Goal: Task Accomplishment & Management: Manage account settings

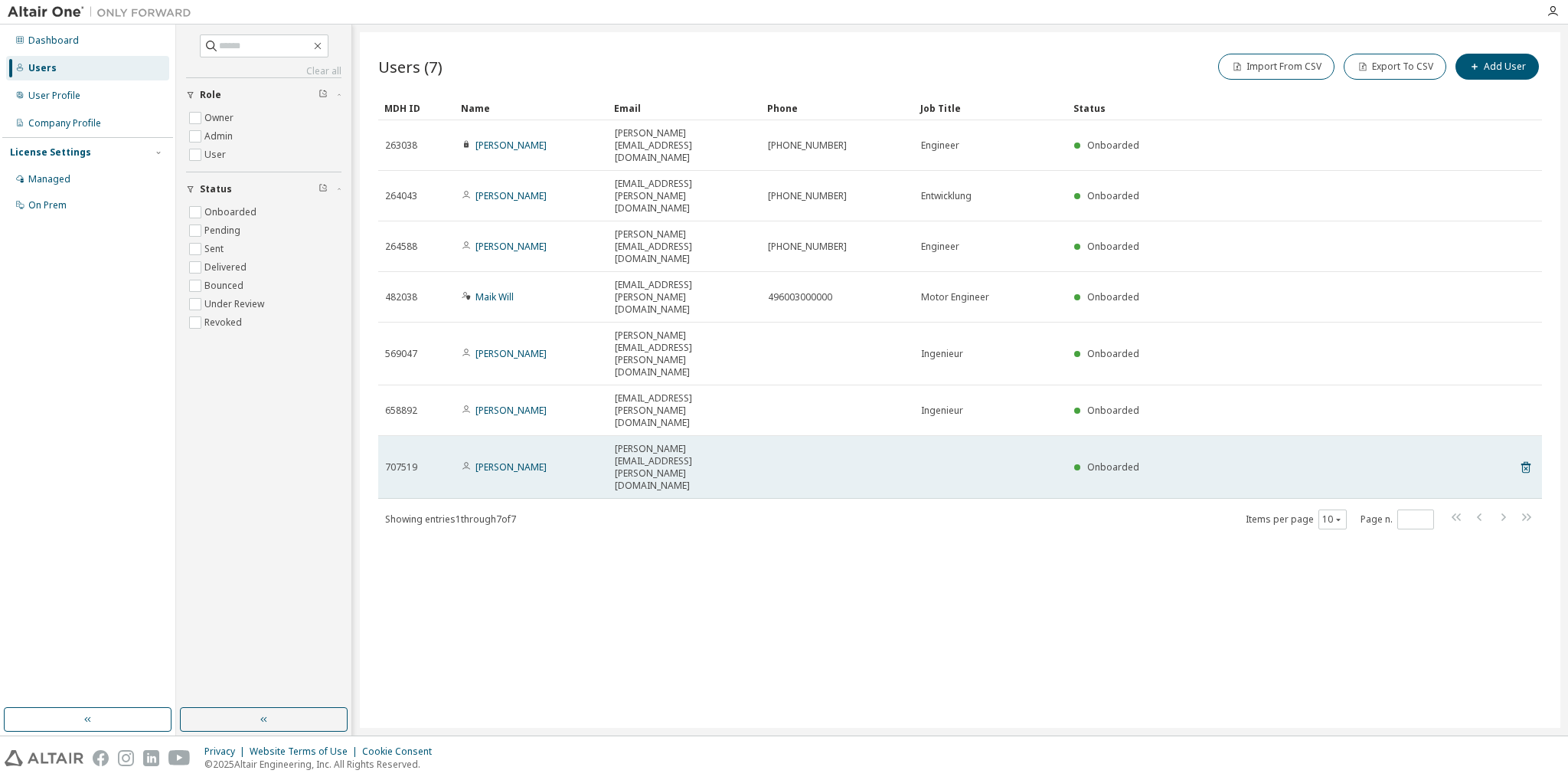
click at [1106, 461] on span "Onboarded" at bounding box center [1113, 467] width 52 height 13
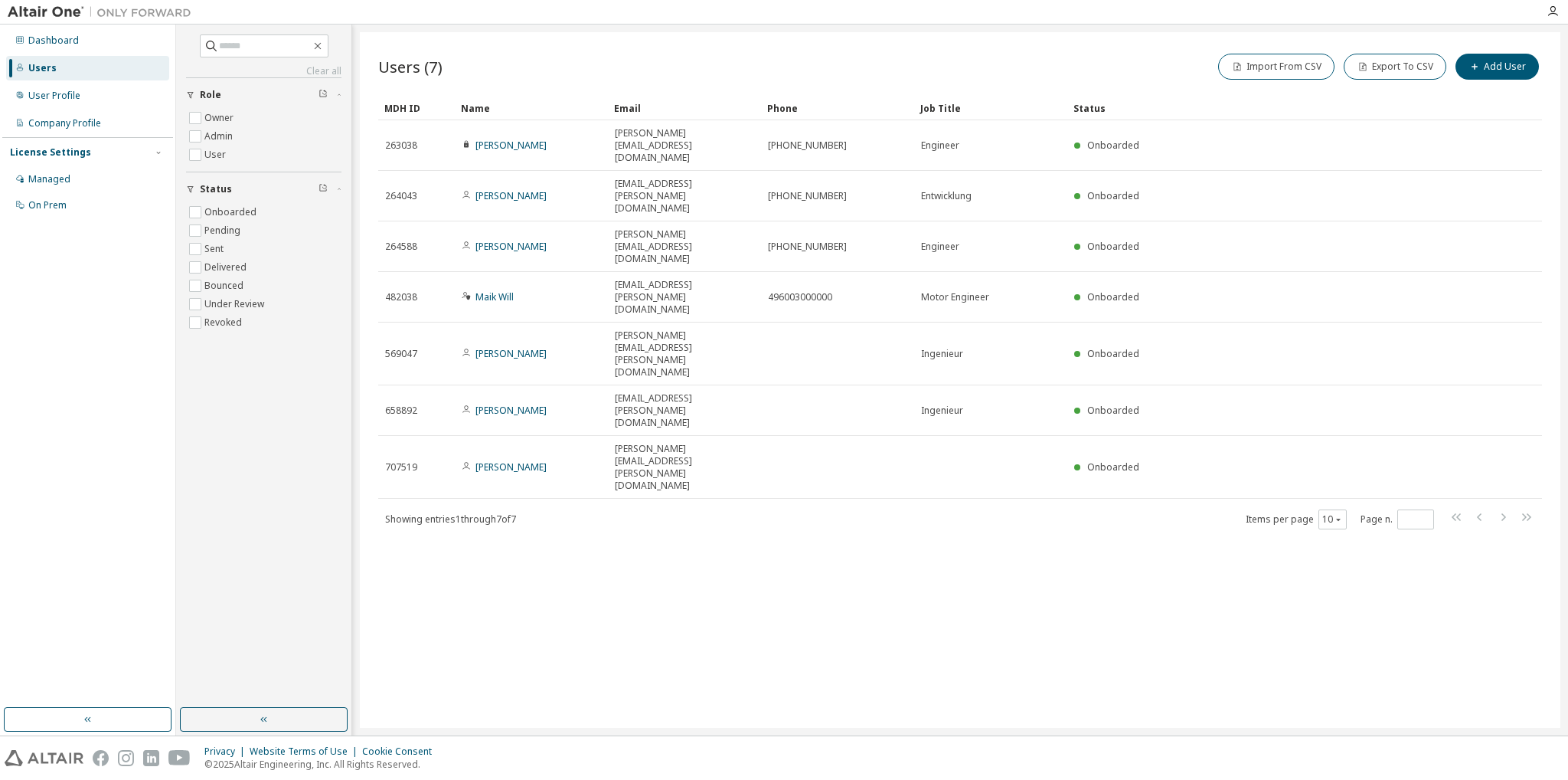
click at [829, 364] on div "Users (7) Import From CSV Export To CSV Add User Clear Load Save Save As Field …" at bounding box center [960, 379] width 1201 height 695
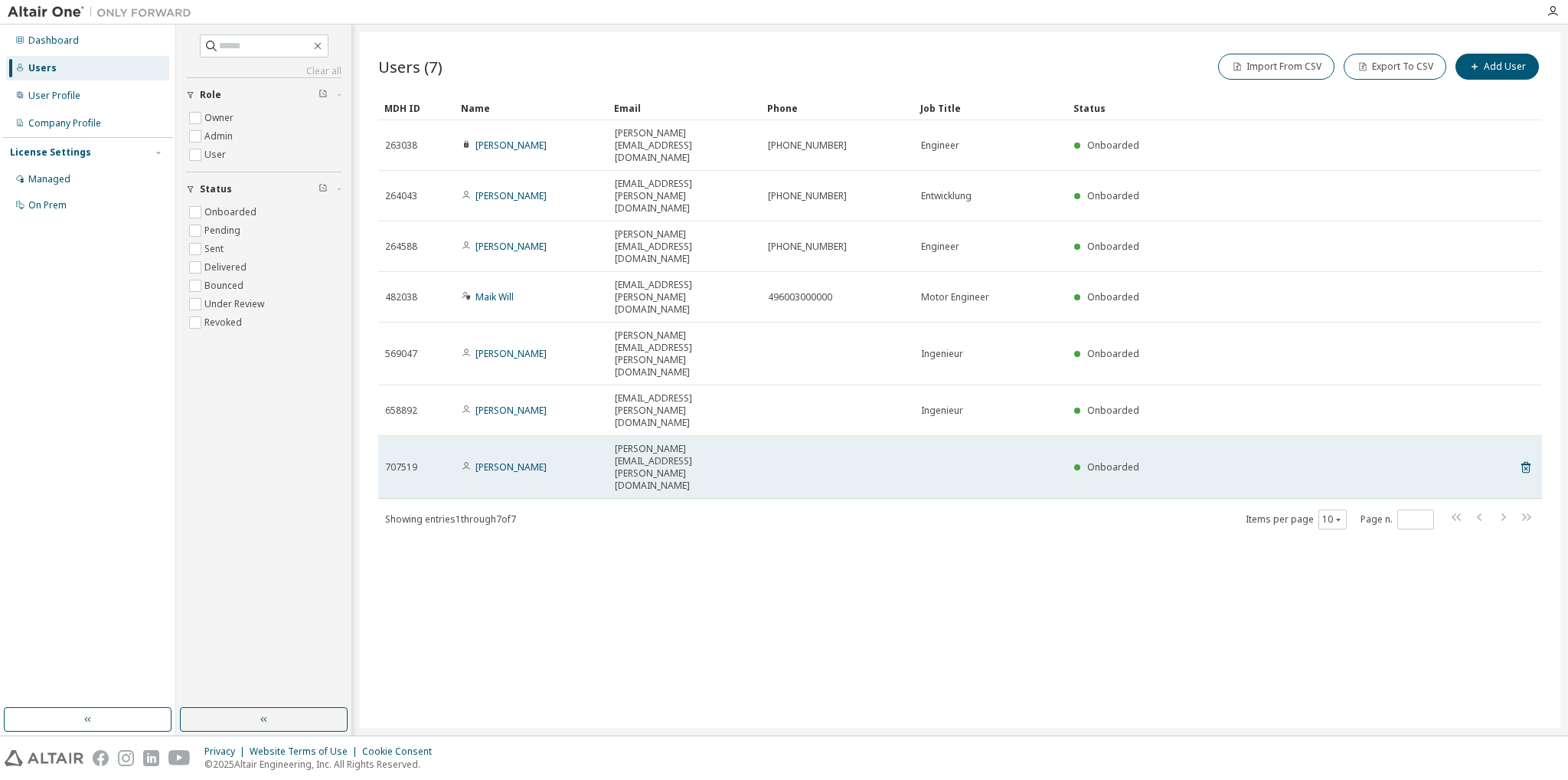
click at [760, 436] on td "E.Muniyasamy@nakanishi-jaeger.com" at bounding box center [684, 467] width 153 height 63
click at [508, 461] on link "Elanchelian Muniyasamy" at bounding box center [511, 467] width 71 height 13
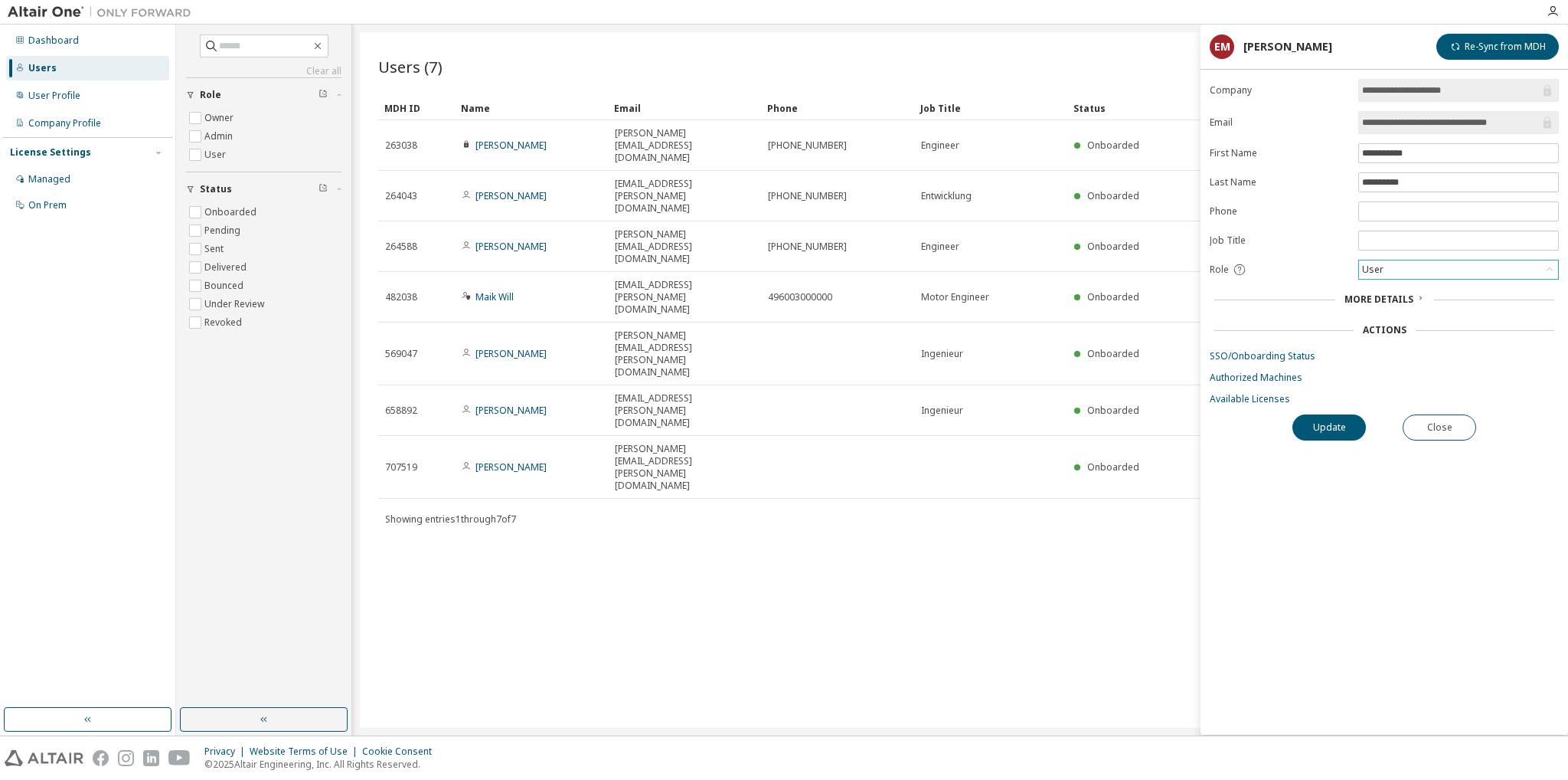
click at [1449, 271] on div "User" at bounding box center [1458, 270] width 199 height 19
click at [1353, 358] on link "SSO/Onboarding Status" at bounding box center [1384, 356] width 349 height 12
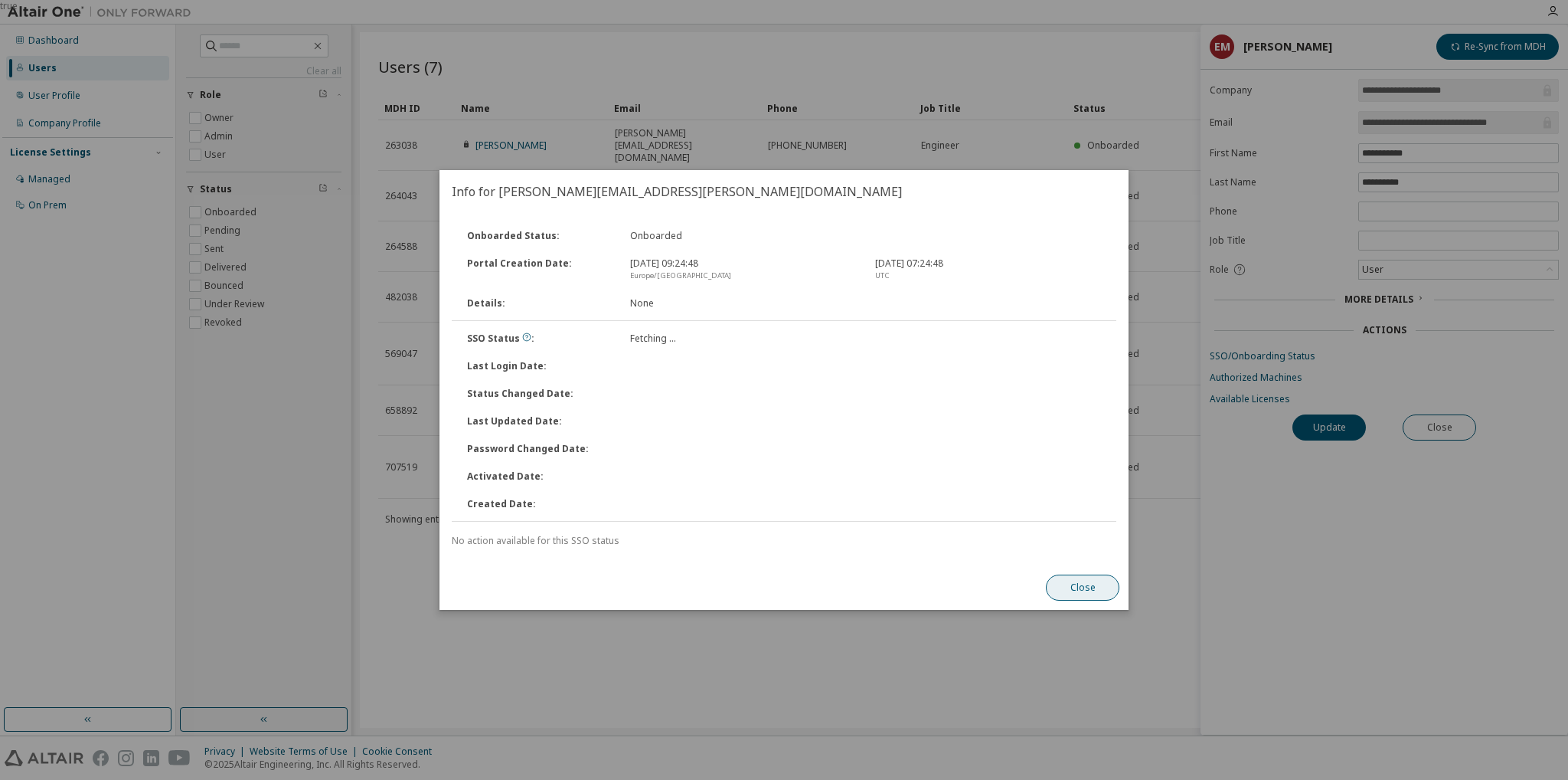
click at [1087, 583] on div "Info for E.Muniyasamy@nakanishi-jaeger.com Onboarded Status : Onboarded Portal …" at bounding box center [784, 389] width 689 height 440
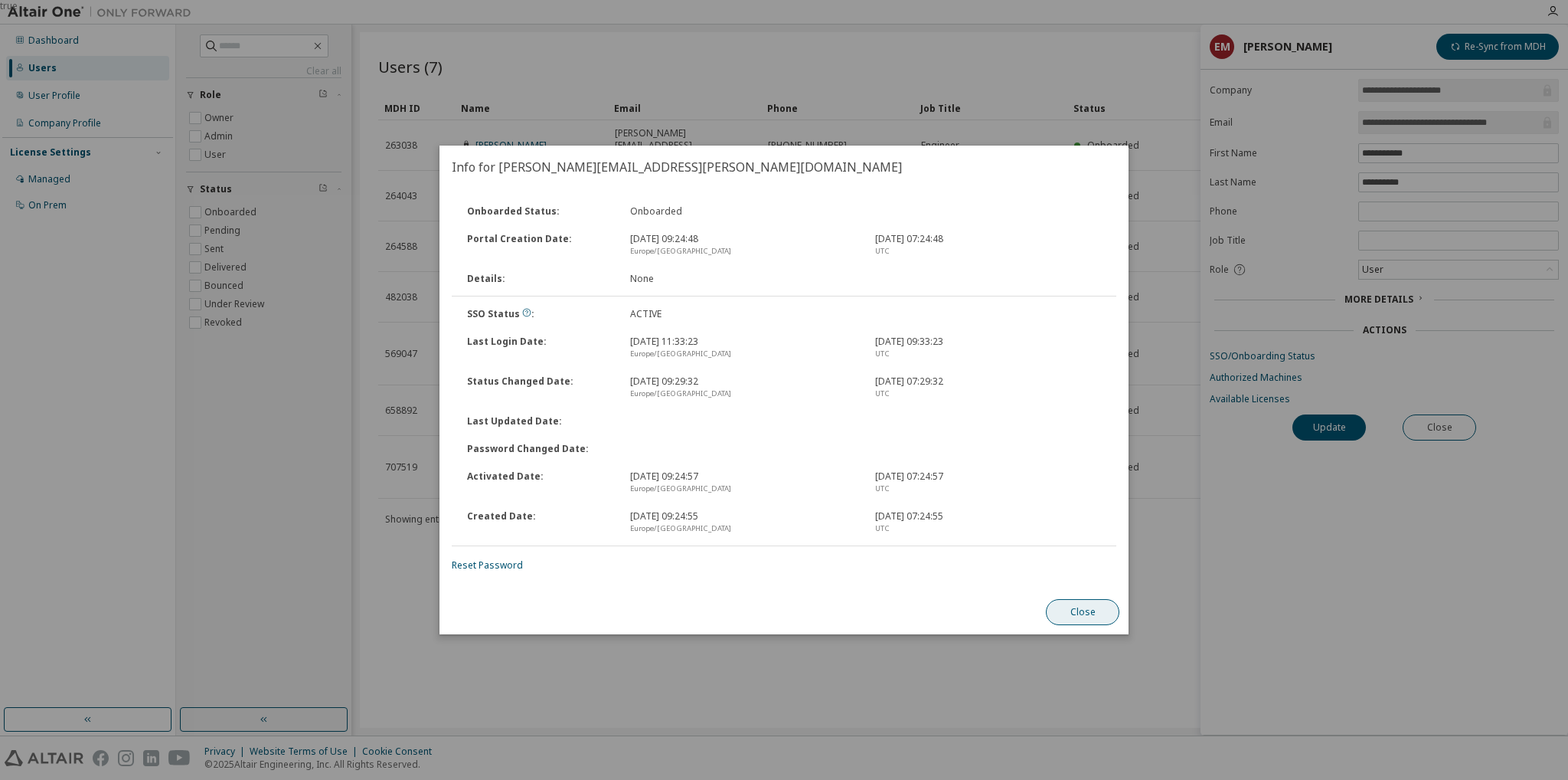
click at [1098, 621] on button "Close" at bounding box center [1082, 612] width 74 height 26
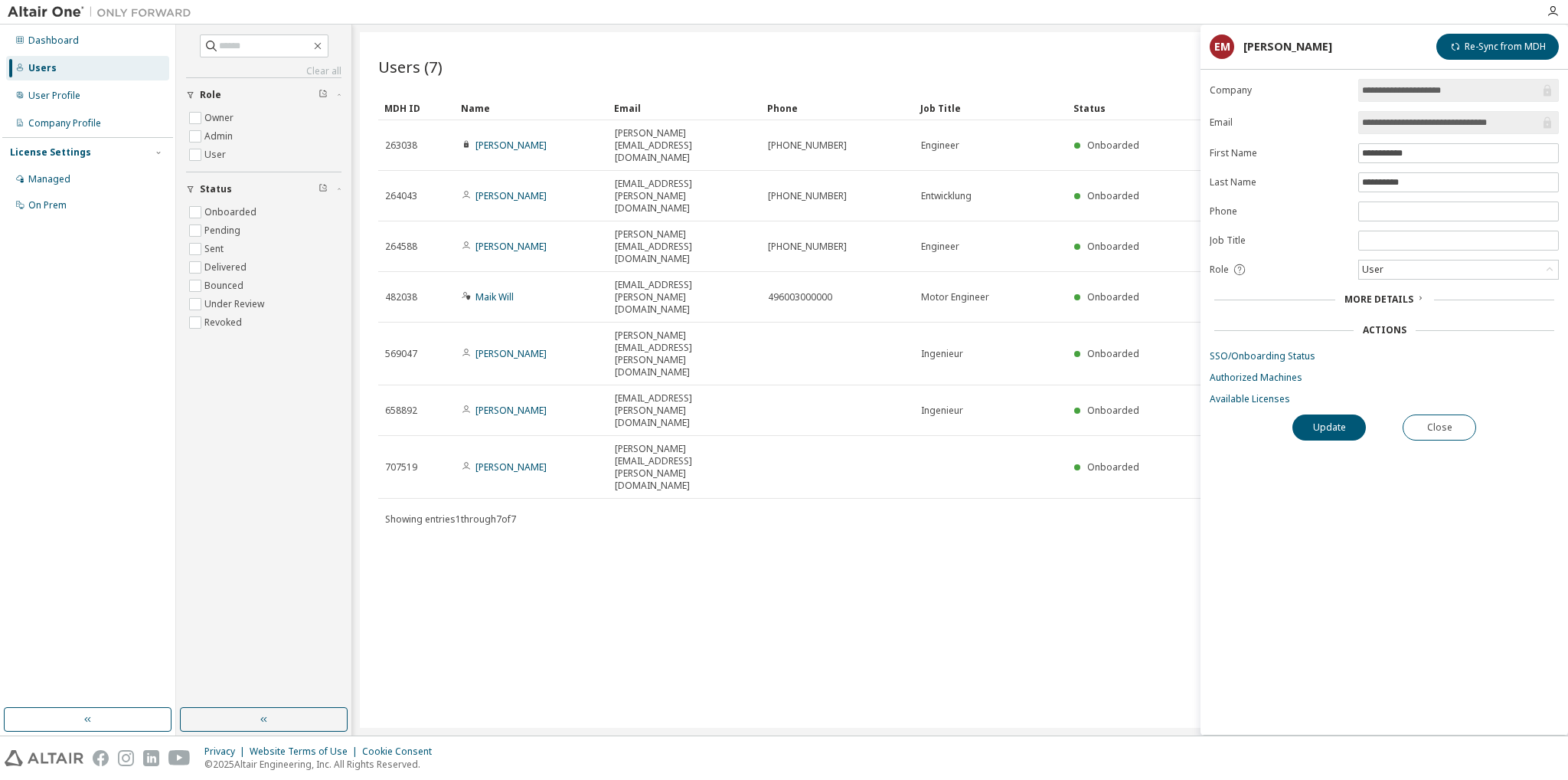
click at [1332, 506] on div "**********" at bounding box center [1384, 407] width 367 height 656
click at [1253, 393] on link "Available Licenses" at bounding box center [1384, 399] width 349 height 12
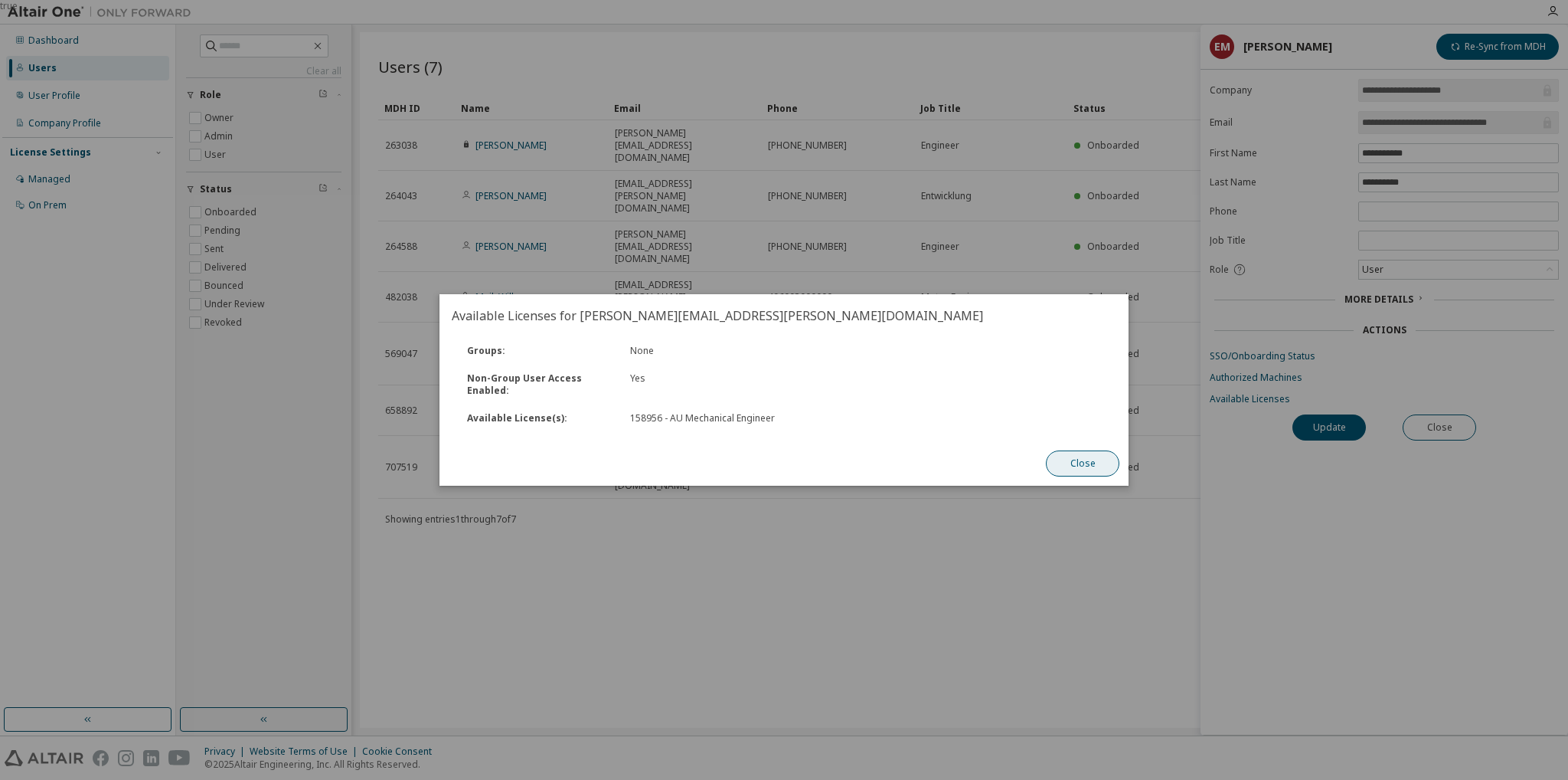
click at [1091, 467] on button "Close" at bounding box center [1082, 464] width 74 height 26
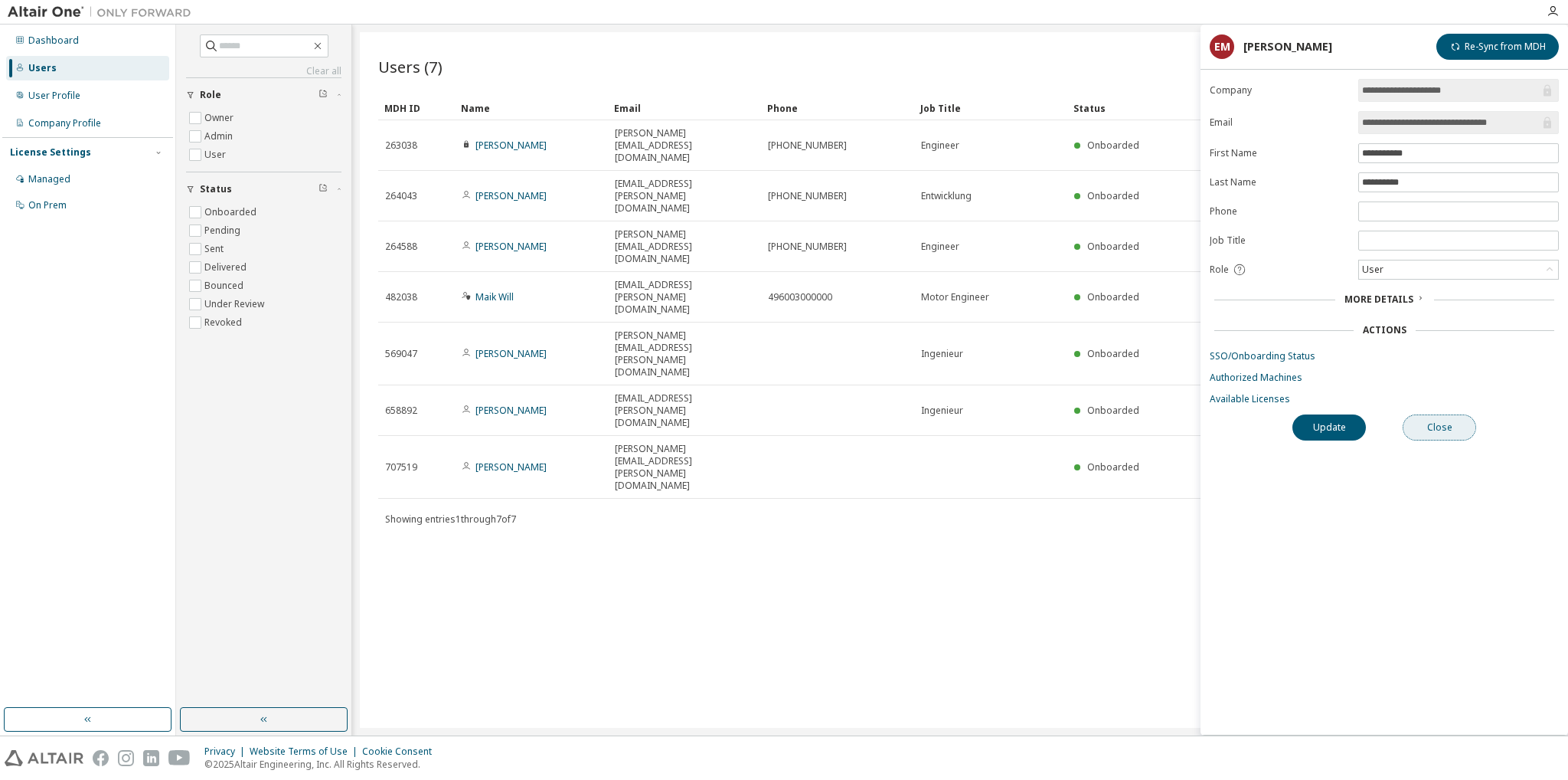
click at [1446, 419] on button "Close" at bounding box center [1439, 427] width 74 height 26
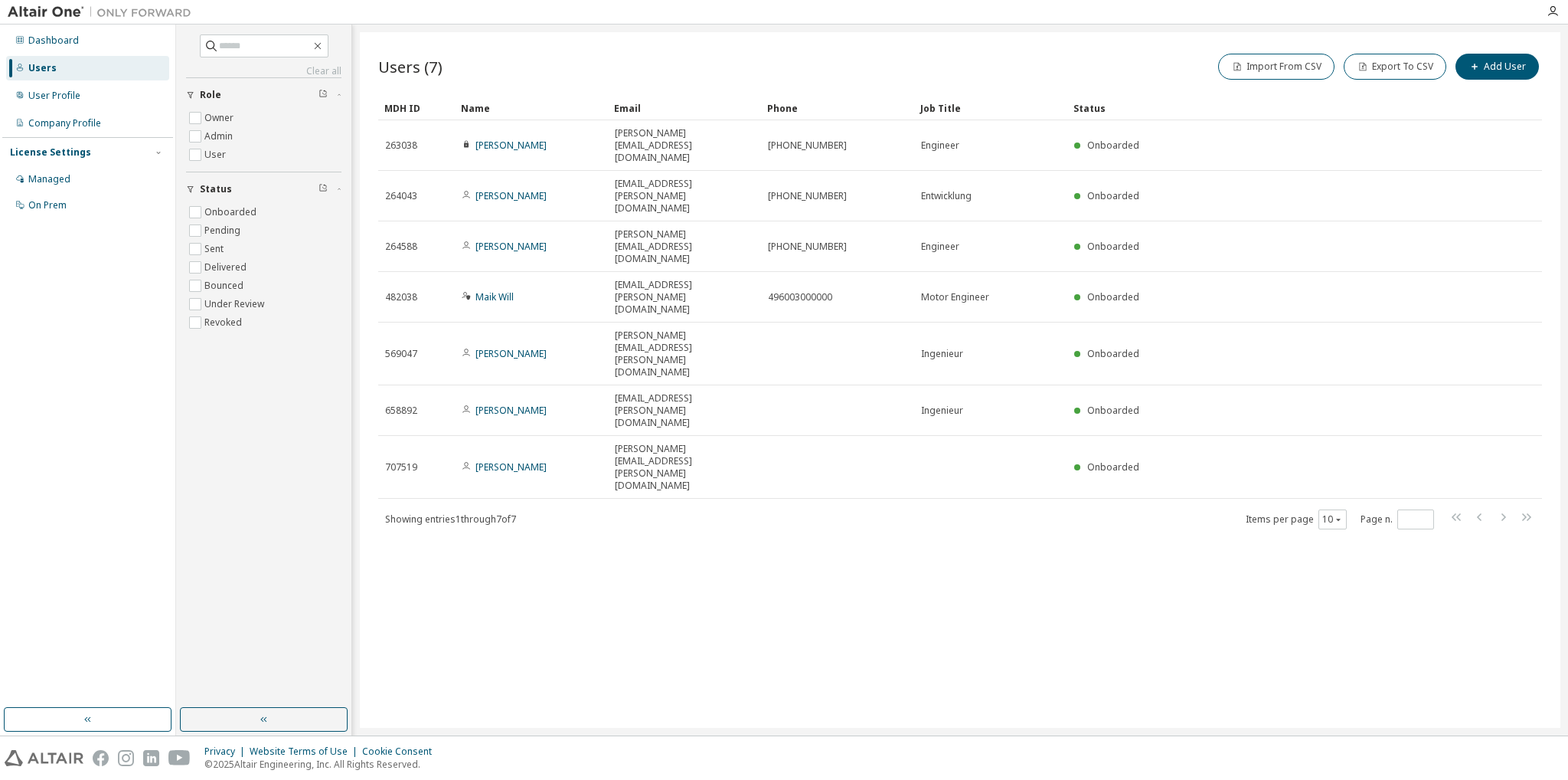
click at [1039, 447] on div "Users (7) Import From CSV Export To CSV Add User Clear Load Save Save As Field …" at bounding box center [960, 379] width 1201 height 695
click at [55, 177] on div "Managed" at bounding box center [50, 179] width 42 height 12
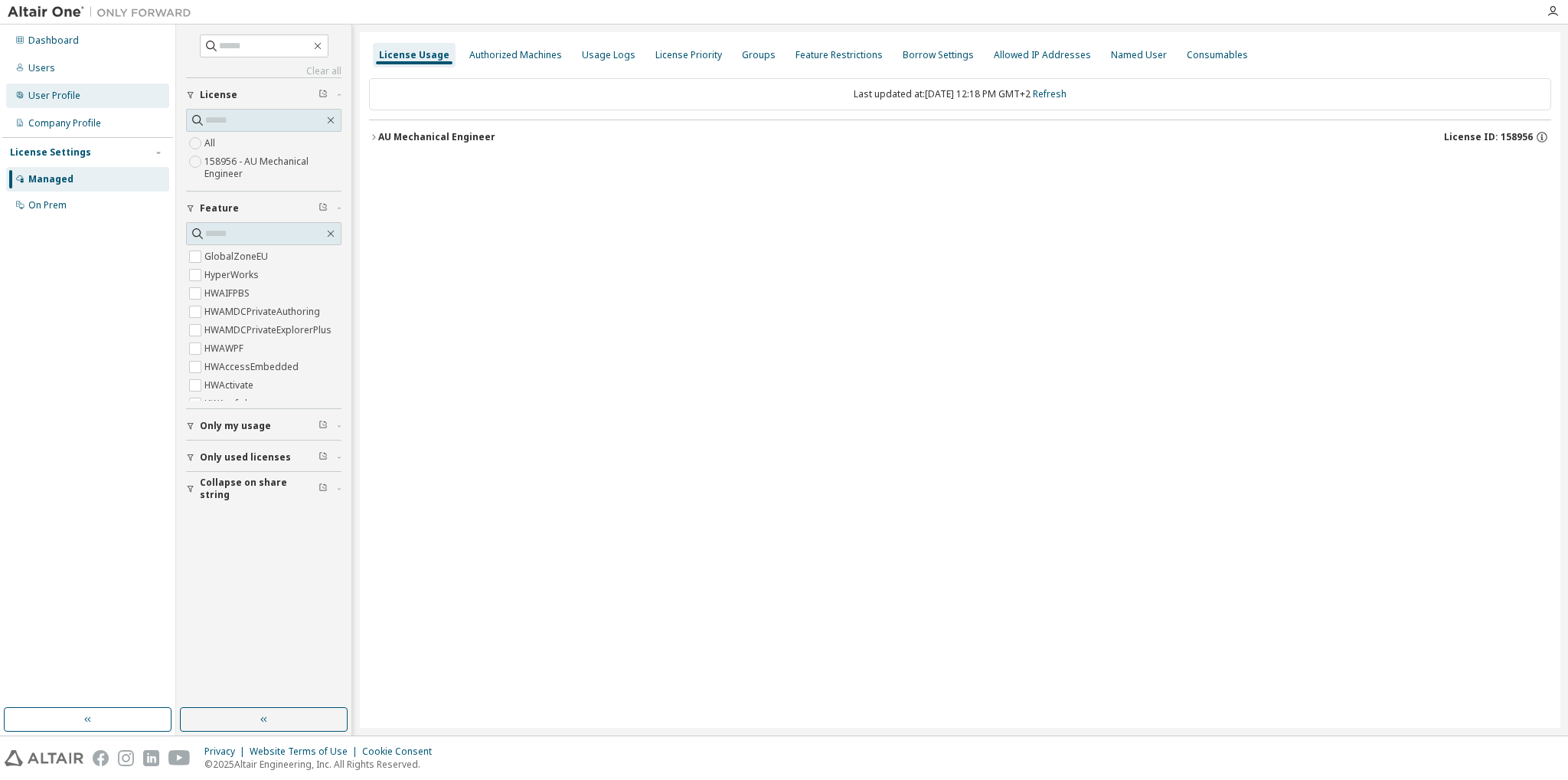
click at [59, 97] on div "User Profile" at bounding box center [54, 96] width 52 height 12
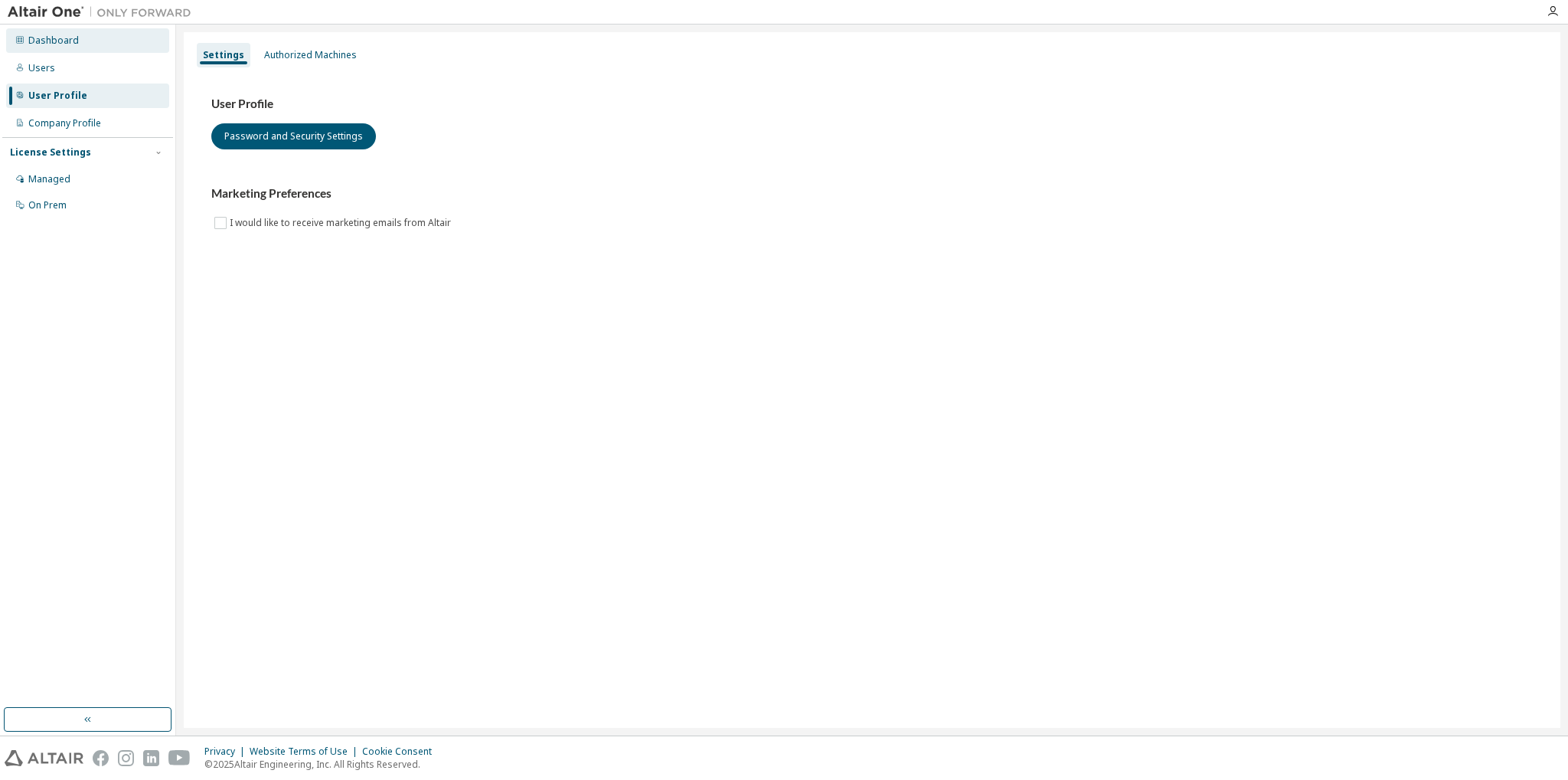
click at [50, 50] on div "Dashboard" at bounding box center [88, 41] width 163 height 25
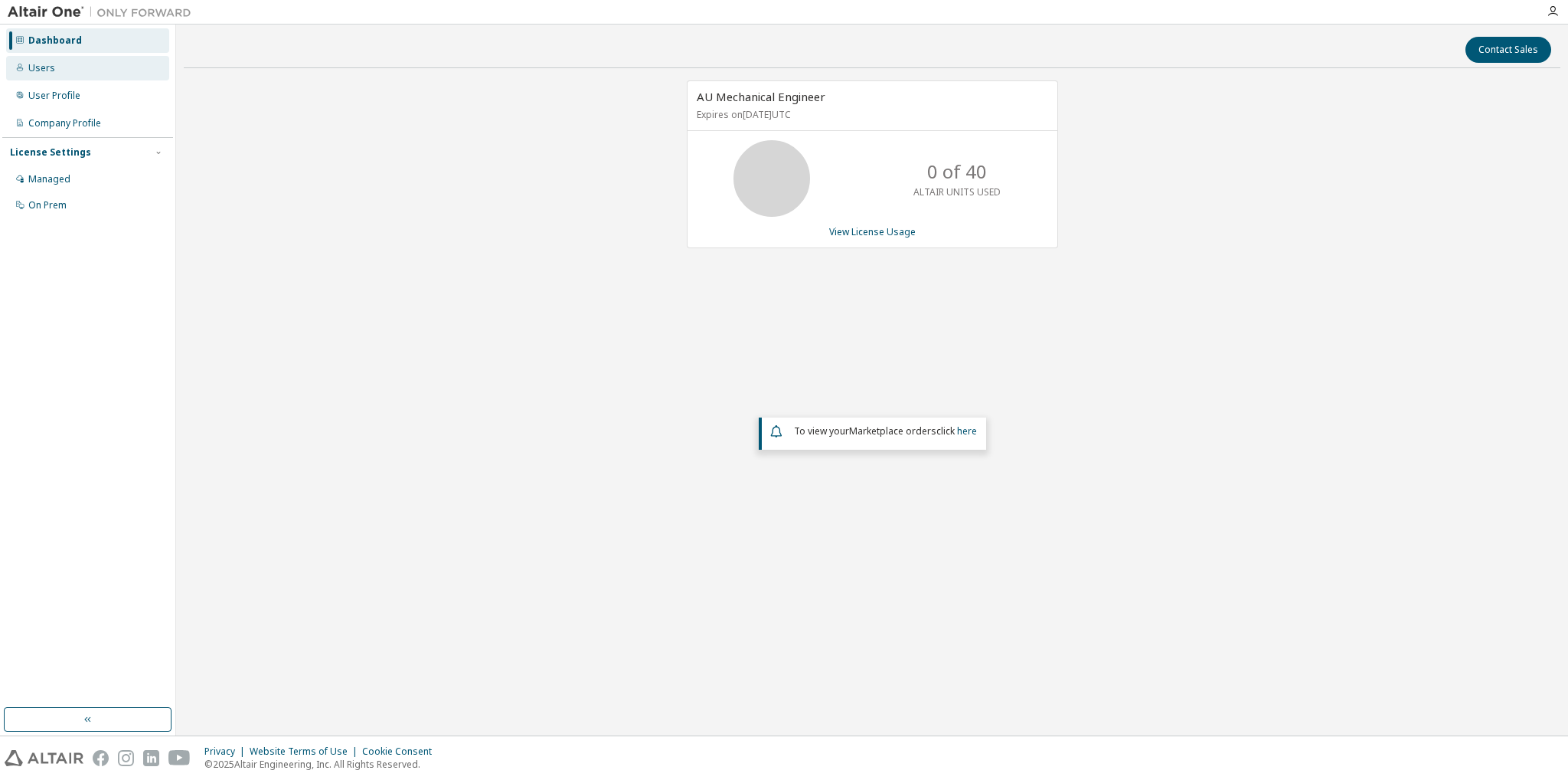
click at [43, 67] on div "Users" at bounding box center [42, 68] width 27 height 12
